Goal: Complete application form

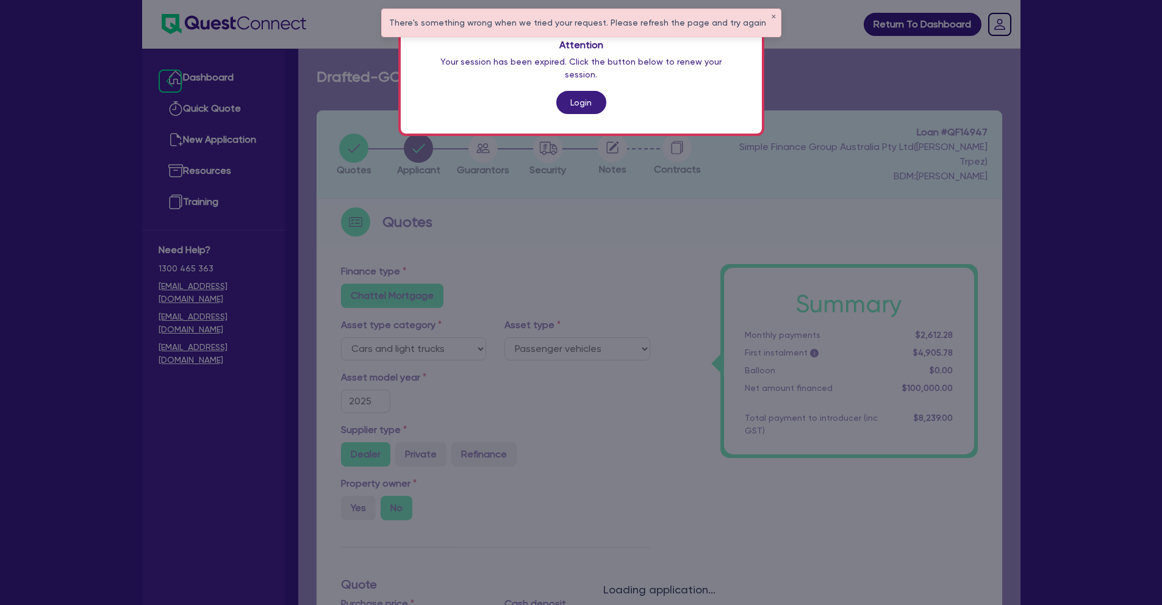
select select "CARS_AND_LIGHT_TRUCKS"
select select "PASSENGER_VEHICLES"
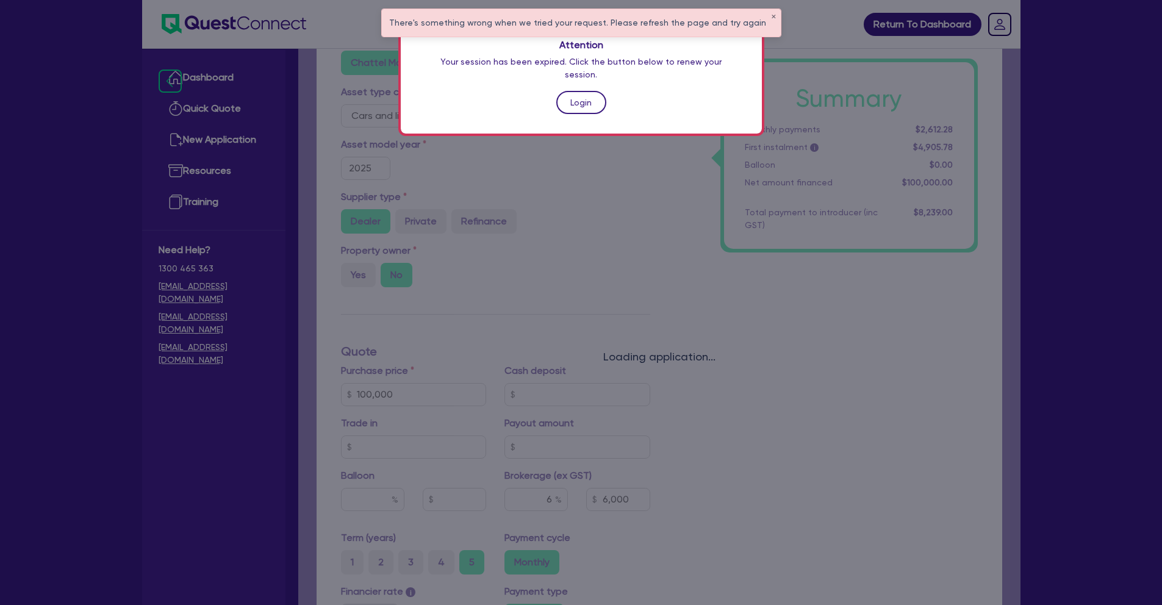
drag, startPoint x: 0, startPoint y: 0, endPoint x: 594, endPoint y: 88, distance: 600.6
click at [594, 91] on link "Login" at bounding box center [581, 102] width 50 height 23
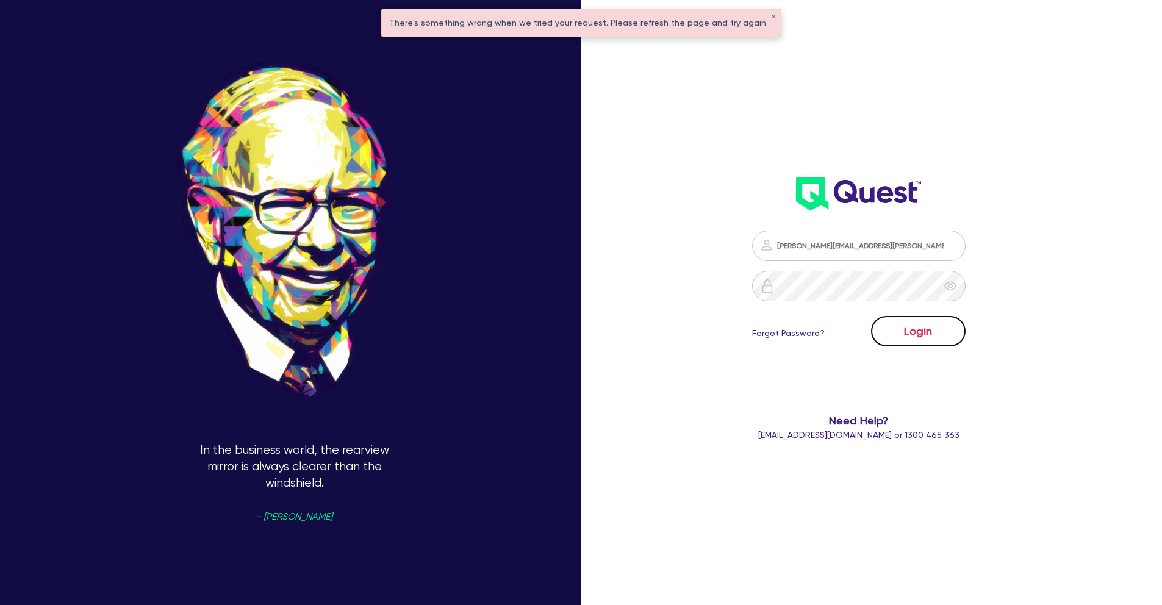
click at [910, 343] on button "Login" at bounding box center [918, 331] width 95 height 31
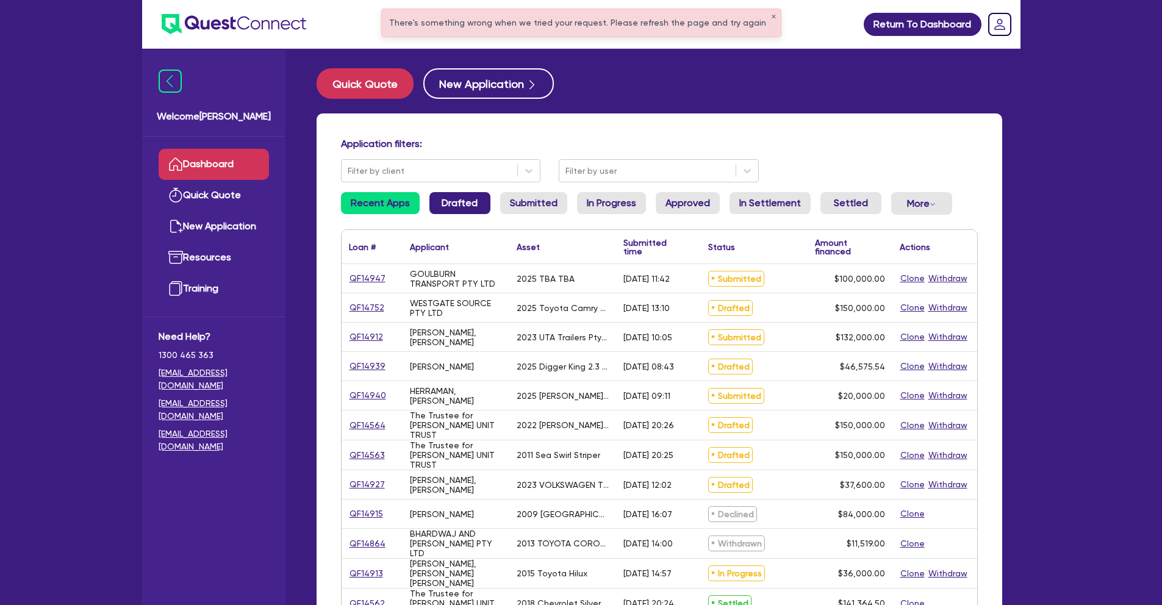
click at [454, 204] on link "Drafted" at bounding box center [459, 203] width 61 height 22
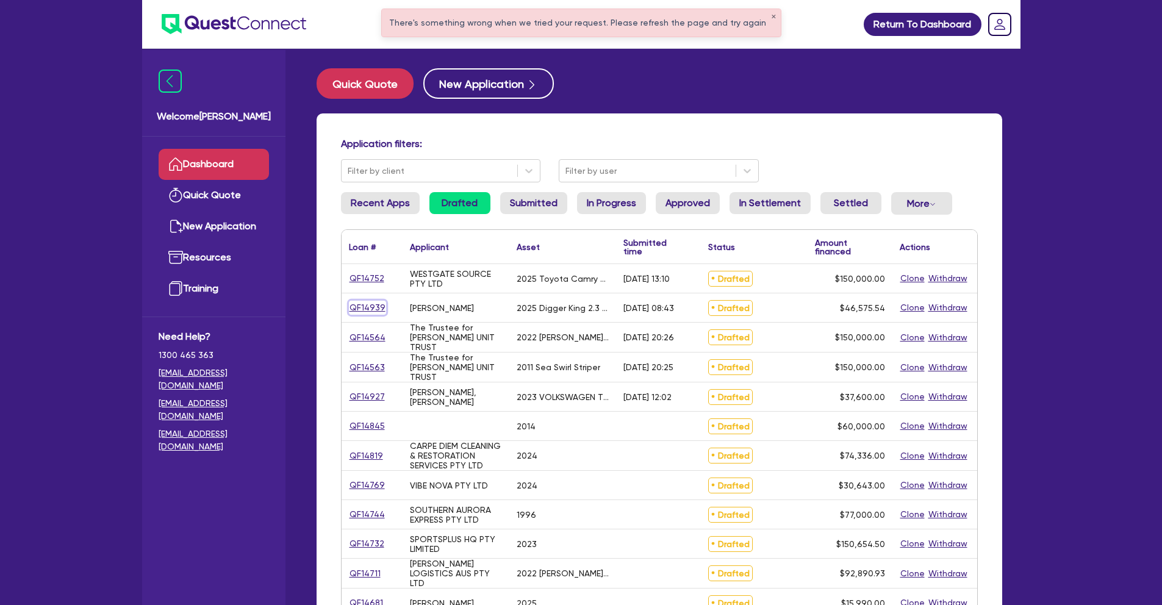
click at [363, 304] on link "QF14939" at bounding box center [367, 308] width 37 height 14
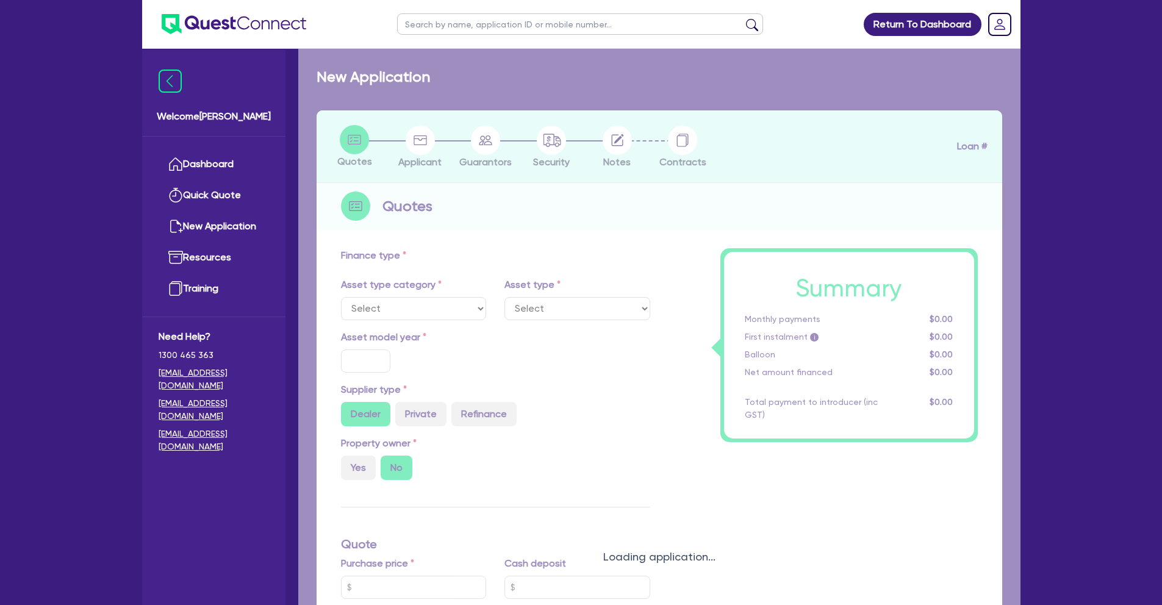
select select "PRIMARY_ASSETS"
type input "2025"
radio input "true"
type input "46,575.54"
type input "30"
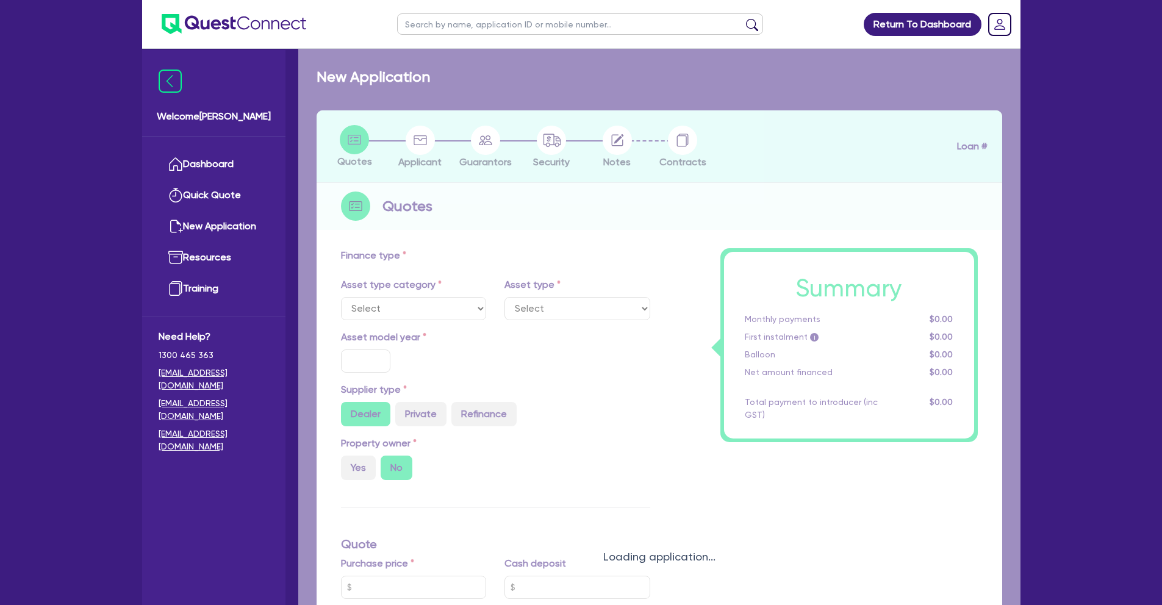
type input "13,972.66"
type input "8"
type input "3,726.04"
type input "17"
type input "500"
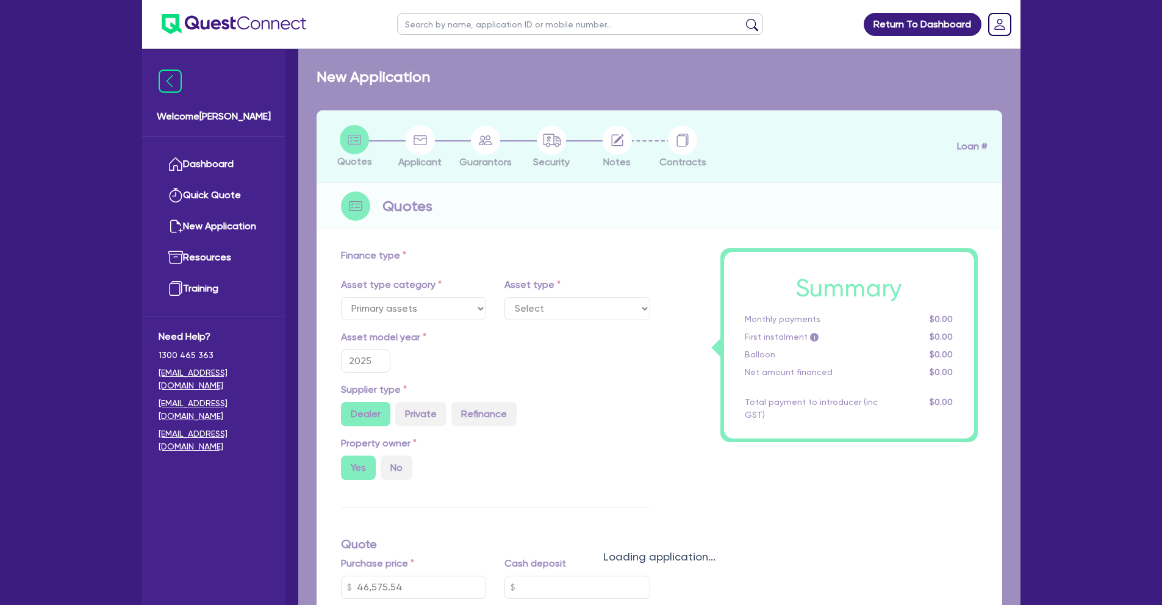
select select "YELLOW_GOODS_AND_EXCAVATORS"
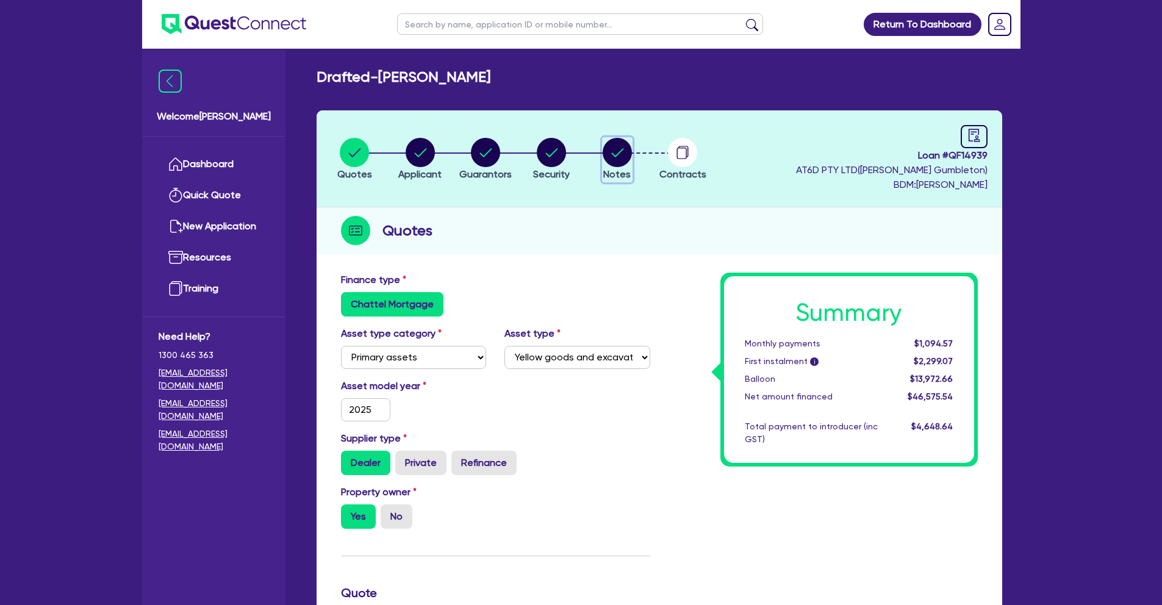
click at [630, 149] on circle "button" at bounding box center [617, 152] width 29 height 29
select select "Quest Finance - Own Book"
